Goal: Task Accomplishment & Management: Manage account settings

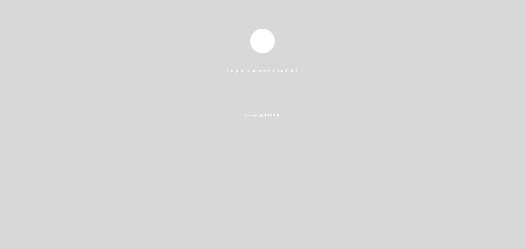
select select "es"
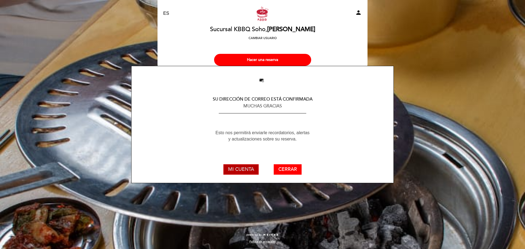
click at [252, 168] on button "MI CUENTA" at bounding box center [240, 169] width 35 height 10
select select "es"
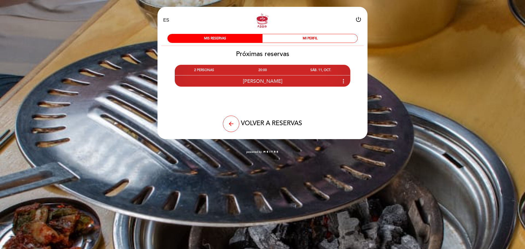
click at [342, 82] on icon "more_vert" at bounding box center [343, 81] width 7 height 7
